Goal: Book appointment/travel/reservation

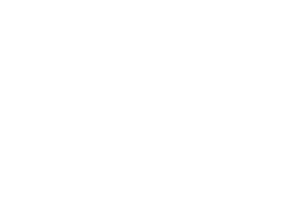
scroll to position [1369, 0]
click at [256, 143] on div "Family Experiences [GEOGRAPHIC_DATA] JUST KIDS AND FAMILY OUTDOOR ADVENTURE SMA…" at bounding box center [223, 151] width 125 height 25
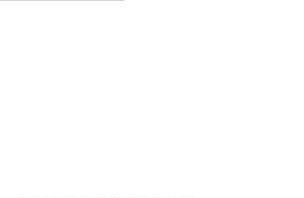
scroll to position [840, 0]
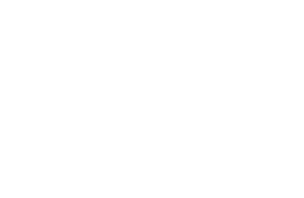
click at [249, 185] on li "Reichhaltiges, regionales Genießer- & Vitalfrühstücksbuffet mit herzhaften Südt…" at bounding box center [154, 190] width 276 height 13
click at [263, 153] on span "[DATE] – [DATE]," at bounding box center [222, 153] width 125 height 6
click at [266, 37] on icon at bounding box center [266, 42] width 13 height 10
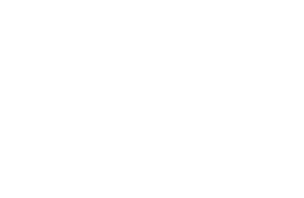
click at [134, 110] on img at bounding box center [82, 95] width 140 height 105
click at [294, 19] on icon at bounding box center [292, 22] width 13 height 10
